Goal: Check status: Check status

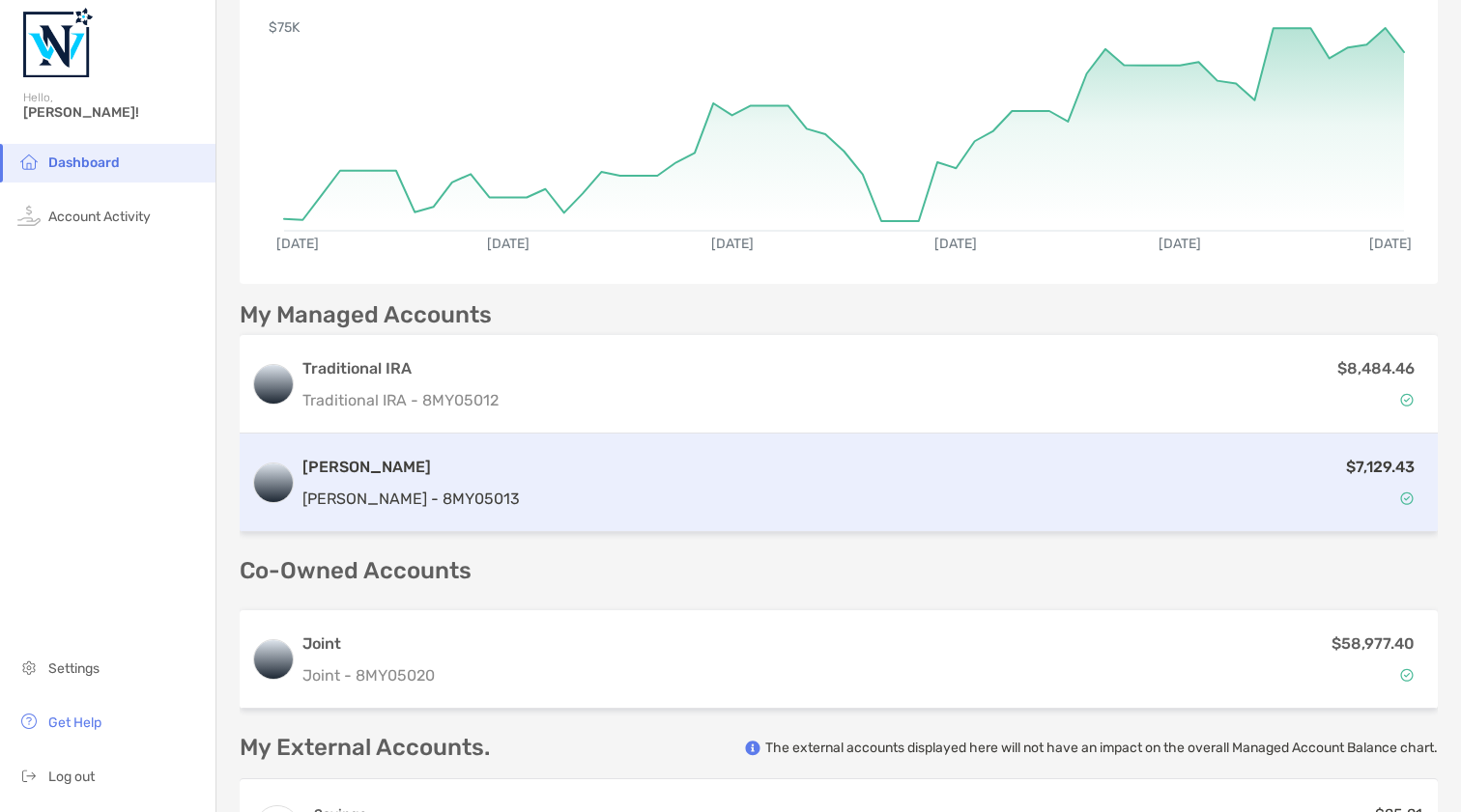
scroll to position [324, 0]
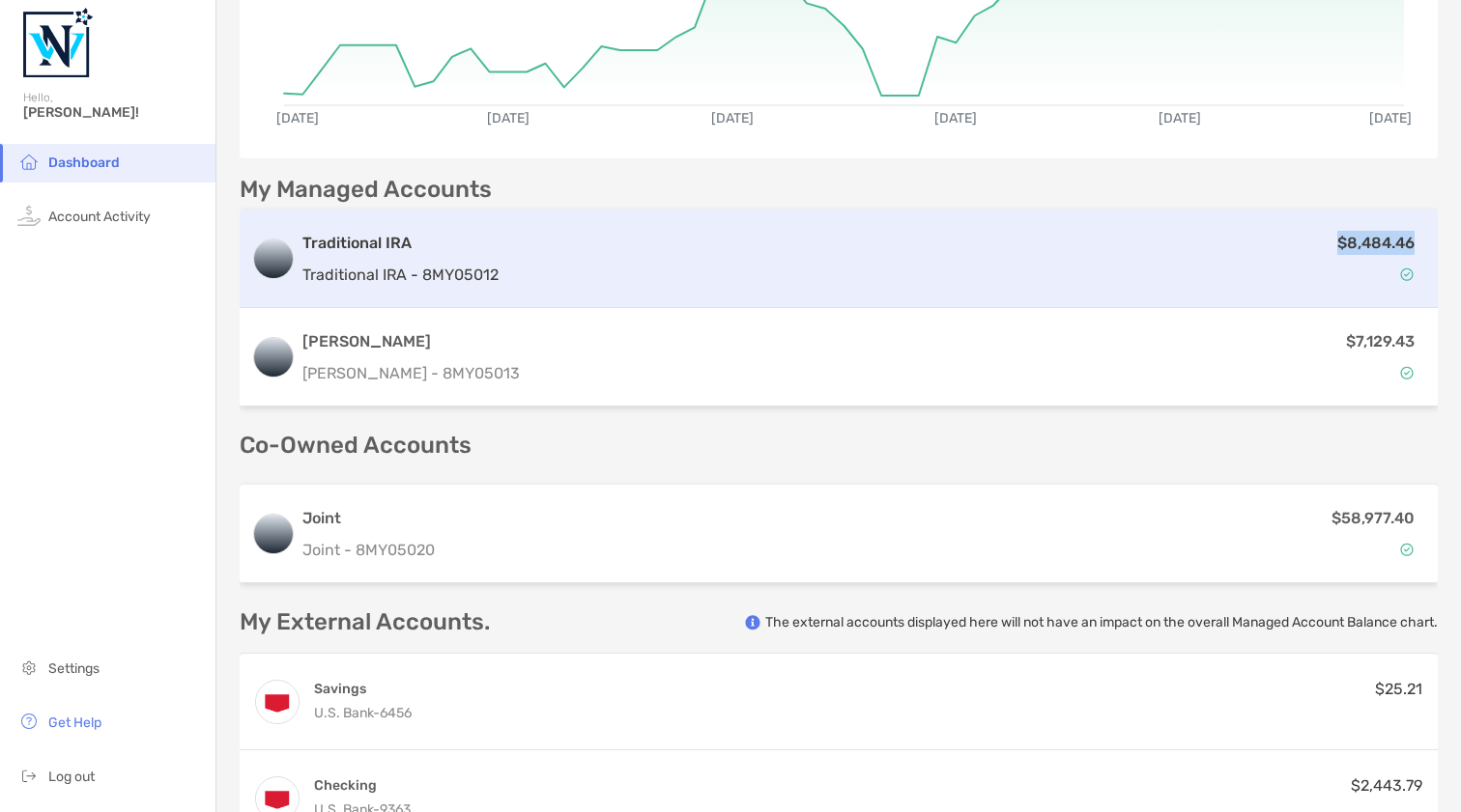
drag, startPoint x: 1335, startPoint y: 244, endPoint x: 1413, endPoint y: 244, distance: 78.0
click at [1413, 244] on p "$8,484.46" at bounding box center [1376, 243] width 78 height 24
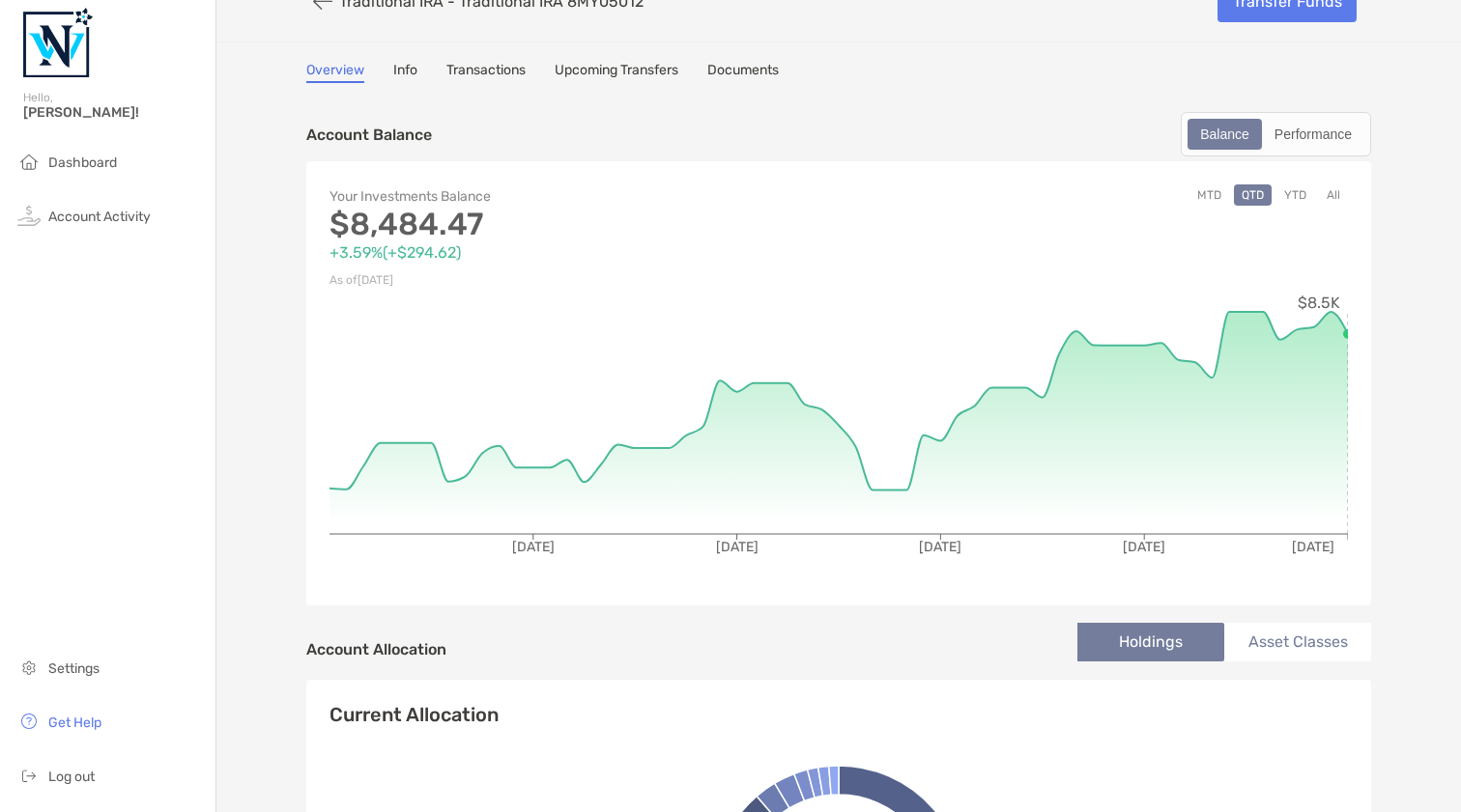
scroll to position [34, 0]
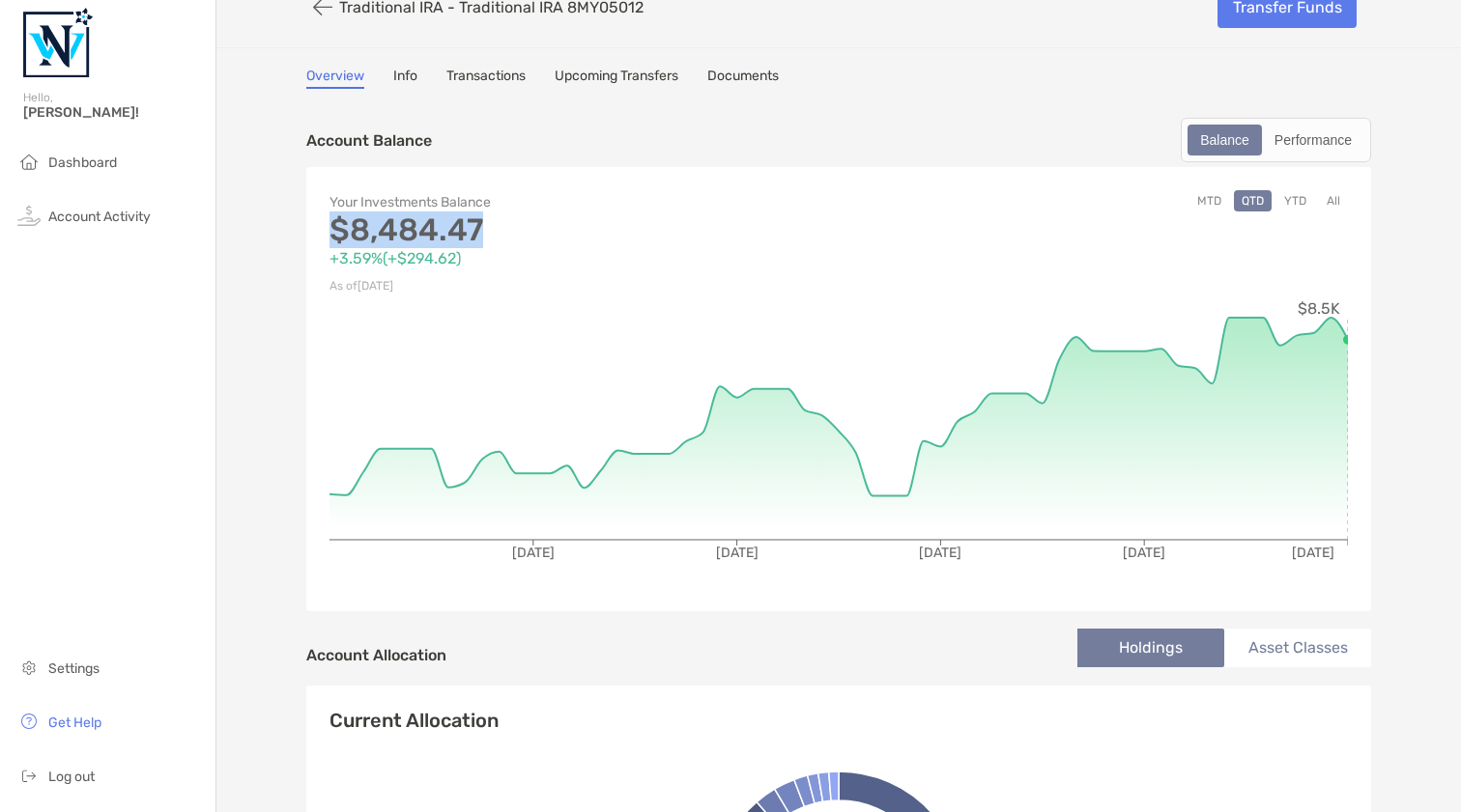
drag, startPoint x: 482, startPoint y: 229, endPoint x: 327, endPoint y: 232, distance: 155.0
click at [327, 232] on div "Your Investments Balance $8,484.47 +3.59% ( +$294.62 ) As of [DATE] MTD QTD YTD…" at bounding box center [838, 390] width 1064 height 444
copy p "$8,484.47"
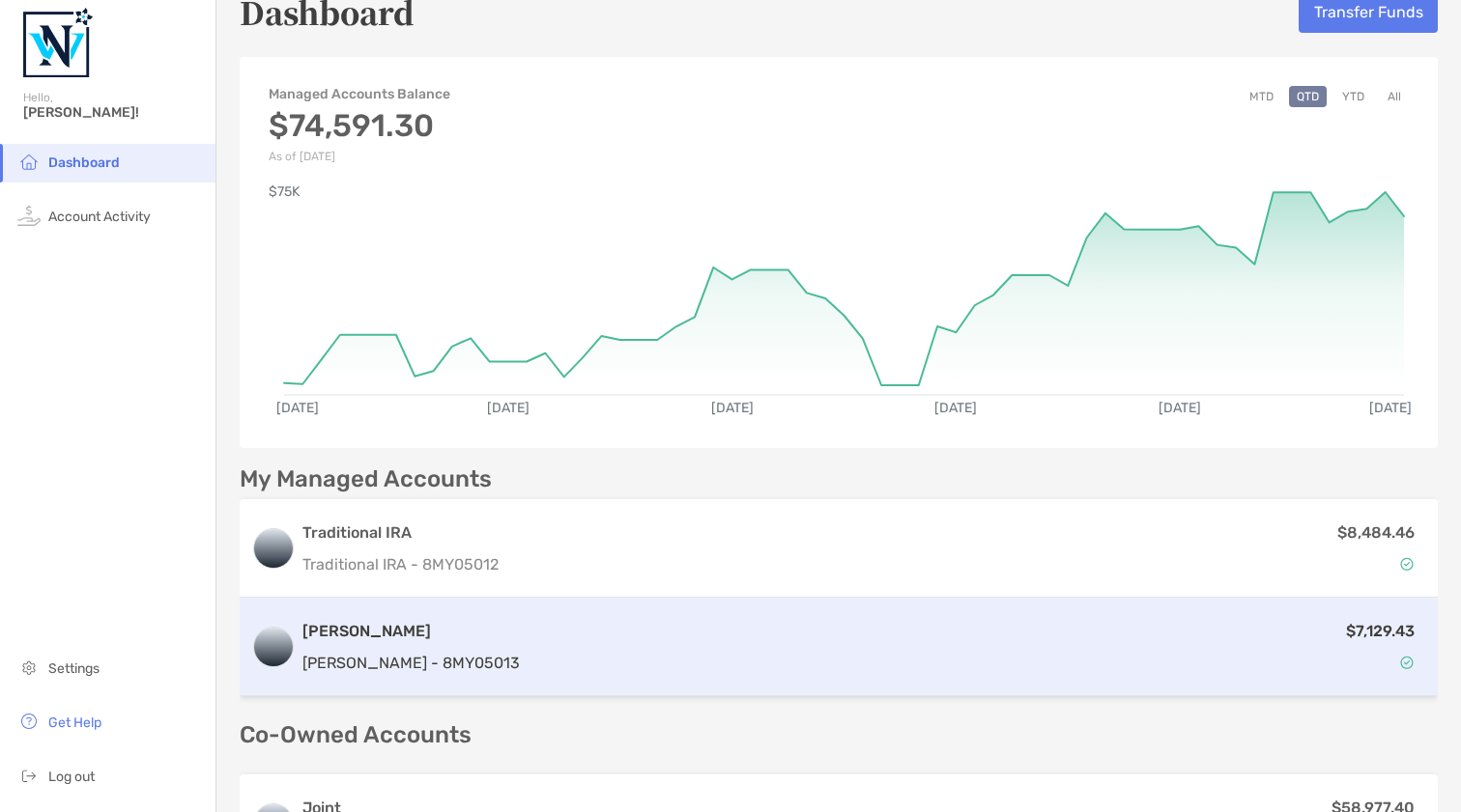
click at [1331, 643] on div "$7,129.43" at bounding box center [977, 647] width 899 height 56
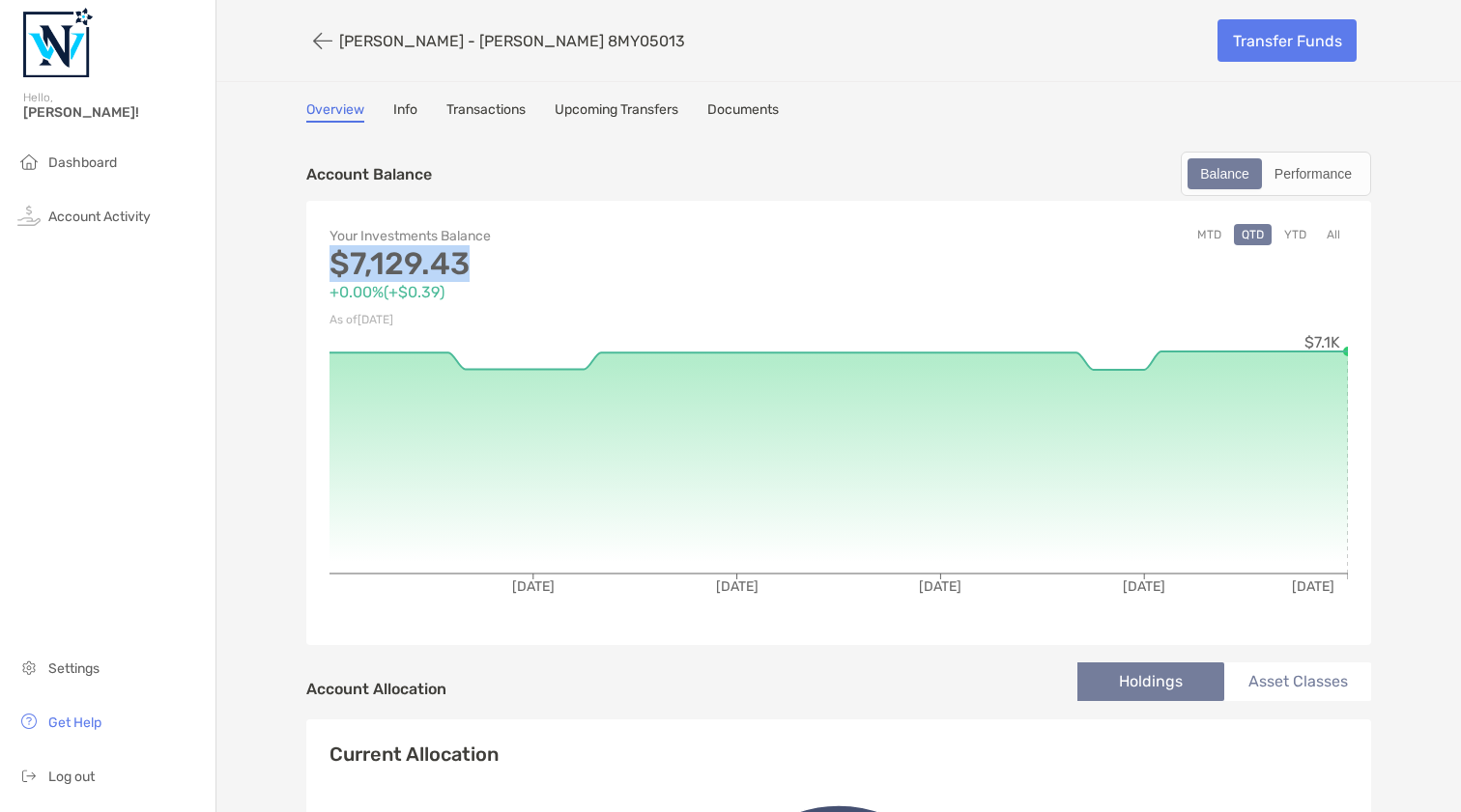
drag, startPoint x: 490, startPoint y: 262, endPoint x: 334, endPoint y: 263, distance: 156.0
click at [334, 263] on p "$7,129.43" at bounding box center [584, 264] width 509 height 24
copy p "$7,129.43"
